Goal: Transaction & Acquisition: Subscribe to service/newsletter

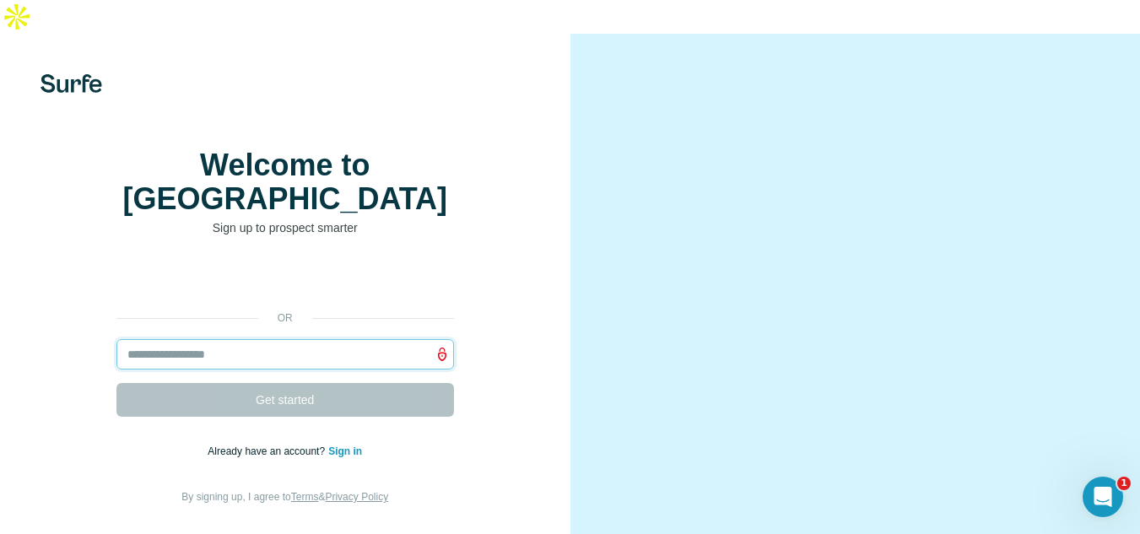
click at [230, 339] on input "email" at bounding box center [284, 354] width 337 height 30
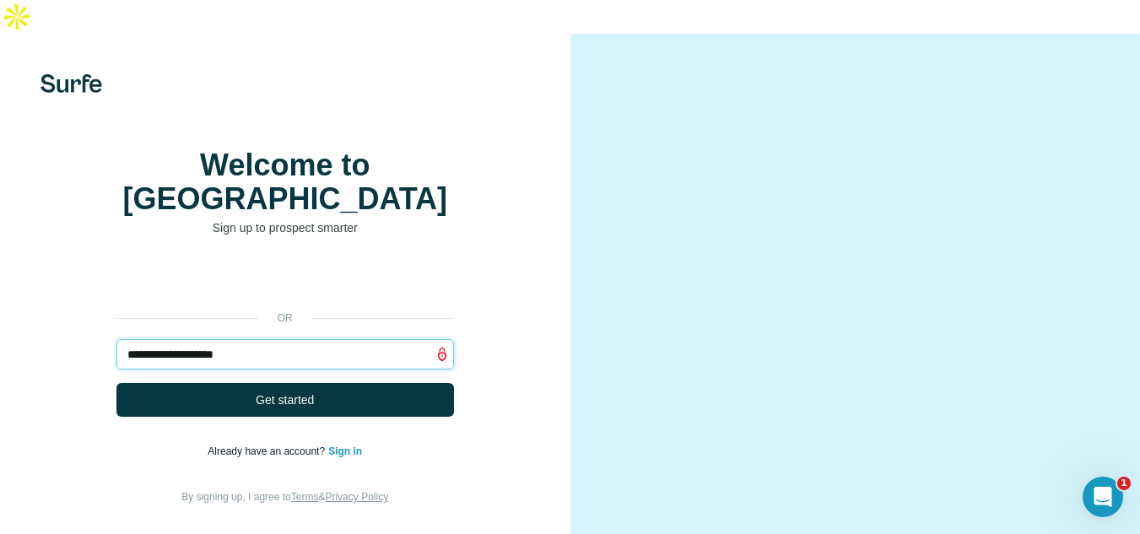
type input "**********"
click at [116, 383] on button "Get started" at bounding box center [284, 400] width 337 height 34
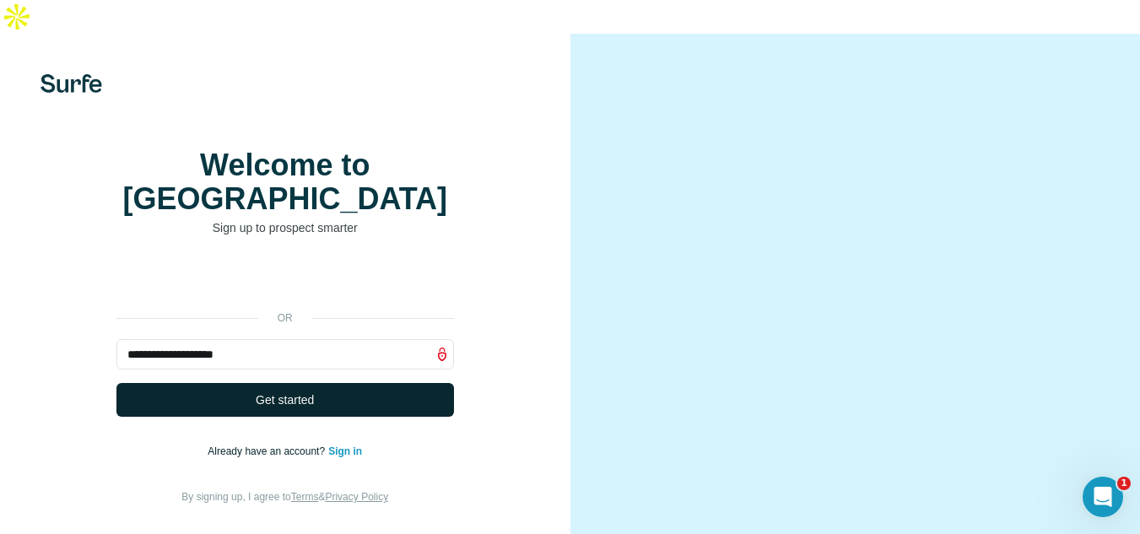
click at [217, 383] on button "Get started" at bounding box center [284, 400] width 337 height 34
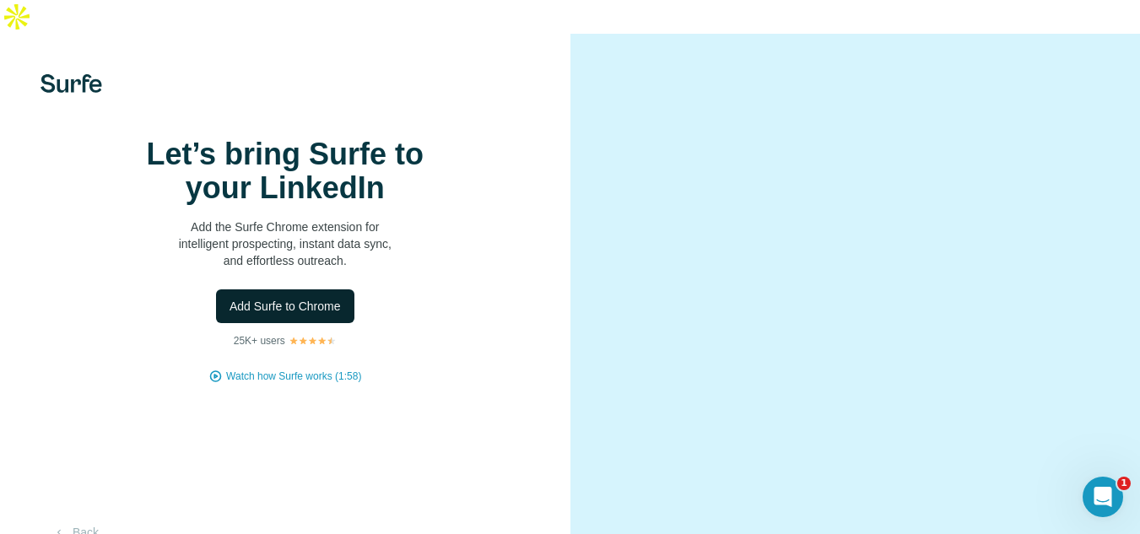
click at [290, 312] on span "Add Surfe to Chrome" at bounding box center [284, 306] width 111 height 17
click at [1070, 182] on video at bounding box center [855, 301] width 476 height 238
